Goal: Find specific page/section: Find specific page/section

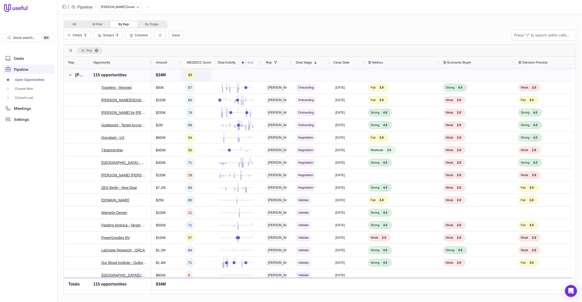
click at [189, 78] on div "57" at bounding box center [190, 75] width 9 height 9
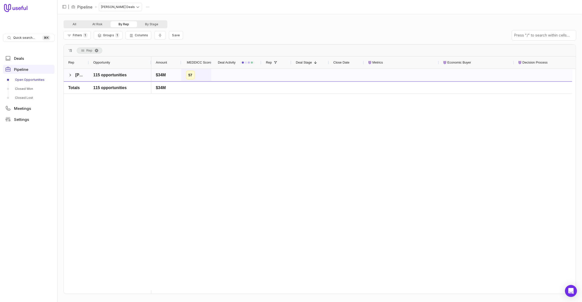
click at [196, 64] on span "MEDDICC Score" at bounding box center [199, 63] width 25 height 6
click at [191, 77] on div "57" at bounding box center [190, 75] width 9 height 9
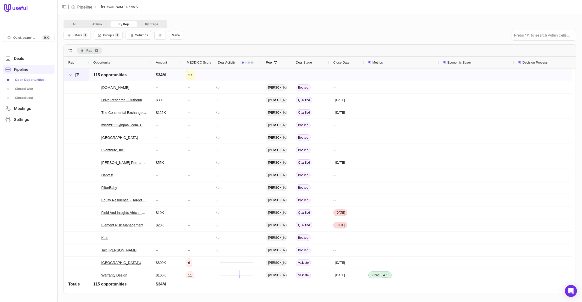
click at [68, 75] on div "[PERSON_NAME]" at bounding box center [76, 75] width 25 height 12
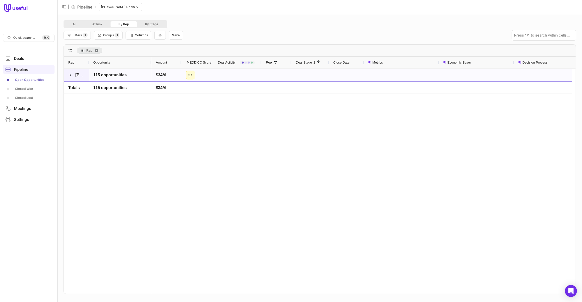
click at [69, 74] on span at bounding box center [70, 75] width 4 height 4
click at [203, 63] on span "MEDDICC Score" at bounding box center [199, 63] width 25 height 6
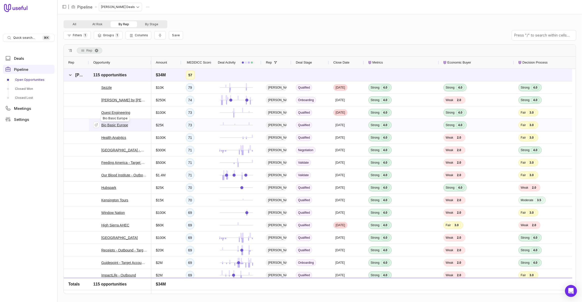
click at [117, 125] on link "Bio Basic Europe" at bounding box center [114, 125] width 27 height 6
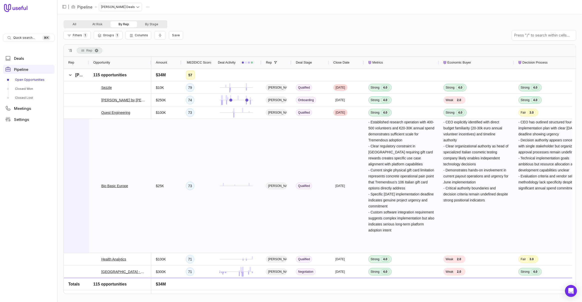
click at [81, 173] on div at bounding box center [76, 186] width 25 height 134
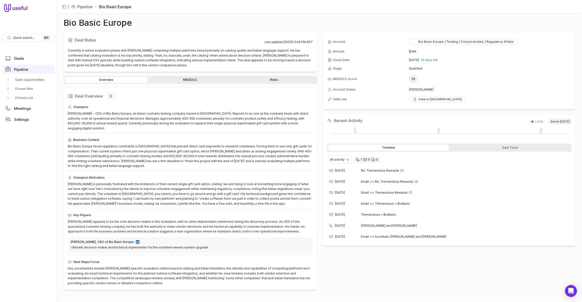
click at [248, 96] on h2 "Deal Overview" at bounding box center [190, 96] width 245 height 8
